Goal: Navigation & Orientation: Find specific page/section

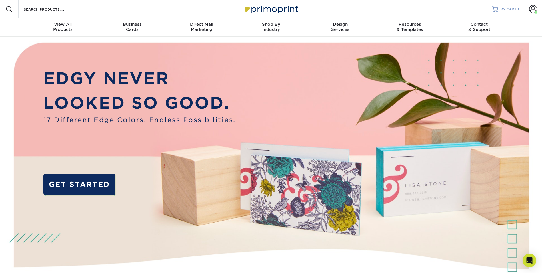
click at [506, 10] on span "MY CART" at bounding box center [508, 9] width 16 height 5
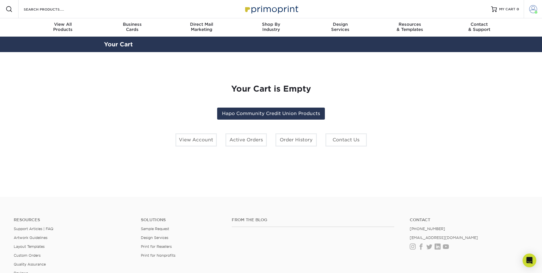
click at [533, 11] on span at bounding box center [533, 9] width 8 height 8
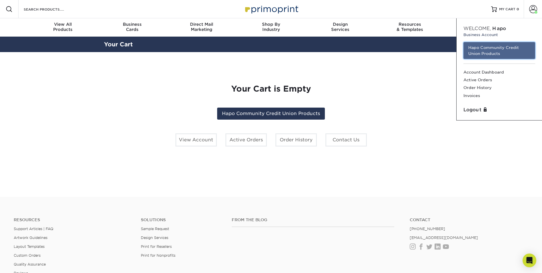
click at [488, 47] on link "Hapo Community Credit Union Products" at bounding box center [499, 50] width 72 height 17
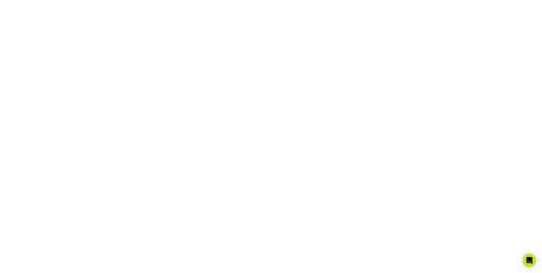
scroll to position [100, 0]
